Goal: Task Accomplishment & Management: Use online tool/utility

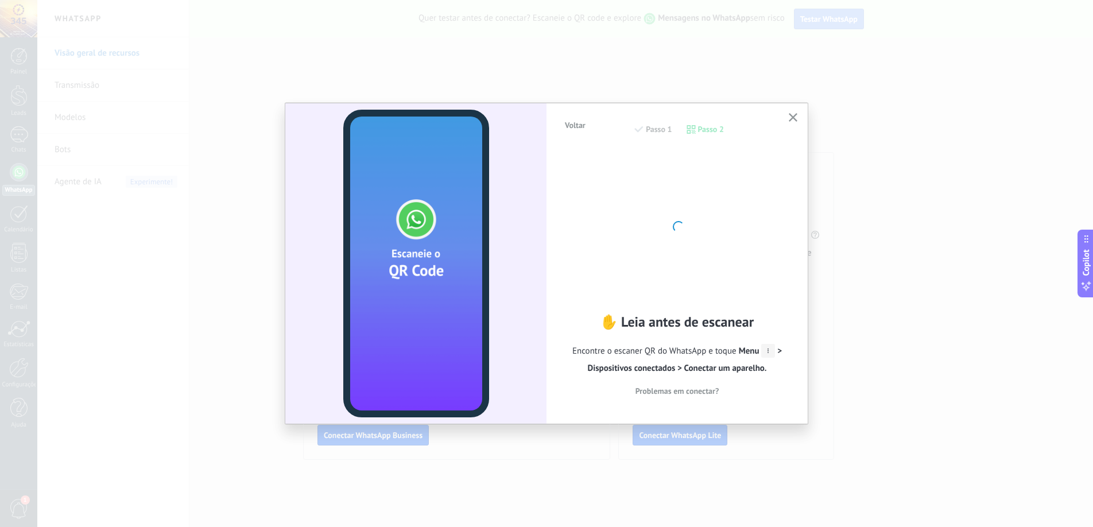
click at [556, 265] on div "Voltar Passo 1 Passo 2 ✋ Leia antes de escanear Encontre o escaner QR do WhatsA…" at bounding box center [676, 262] width 261 height 319
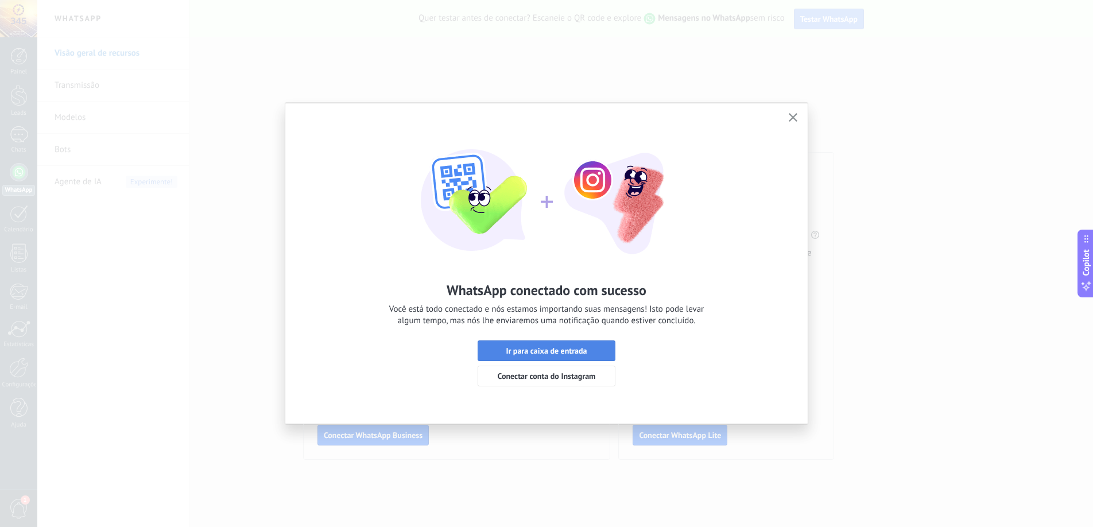
click at [564, 347] on span "Ir para caixa de entrada" at bounding box center [546, 351] width 81 height 8
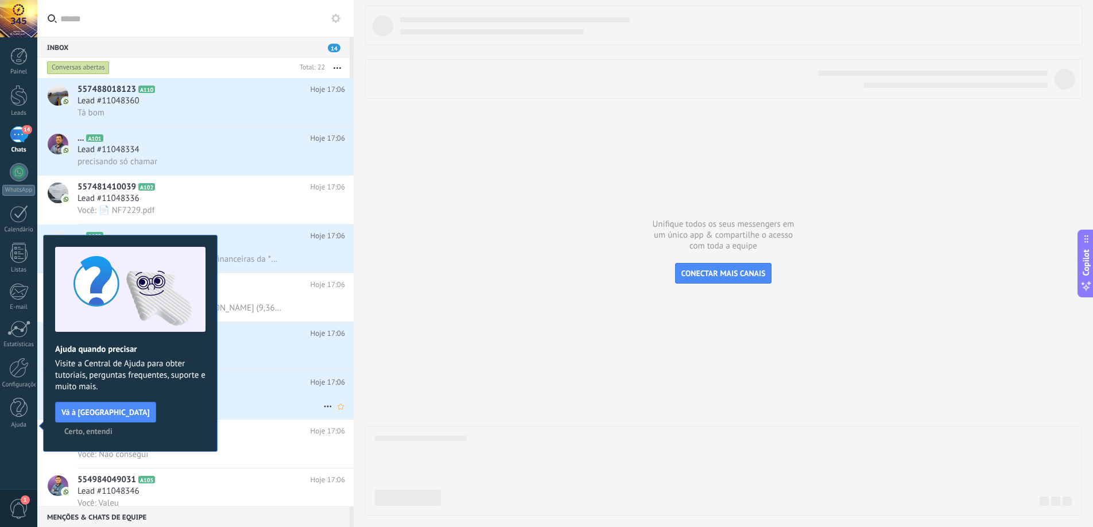
click at [112, 427] on span "Certo, entendi" at bounding box center [88, 431] width 48 height 8
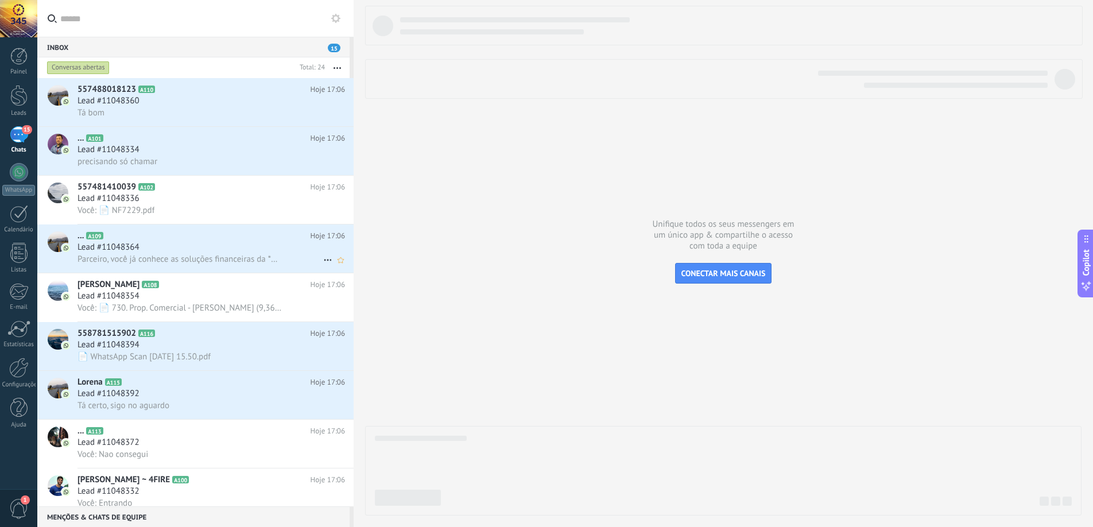
click at [276, 253] on div "Parceiro, você já conhece as soluções financeiras da *Solfácil*. Agora é hora d…" at bounding box center [210, 259] width 267 height 12
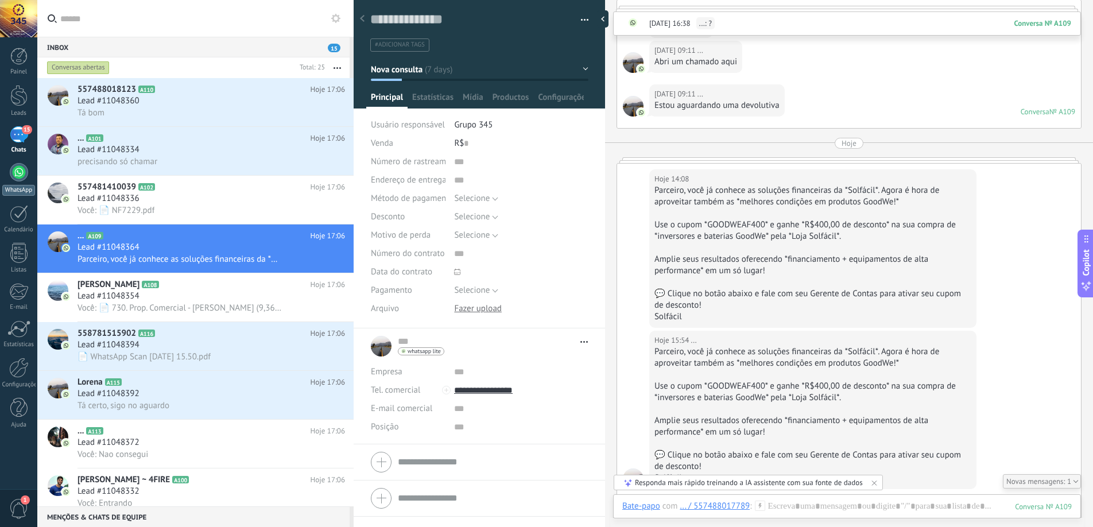
scroll to position [2757, 0]
